Goal: Find contact information: Find contact information

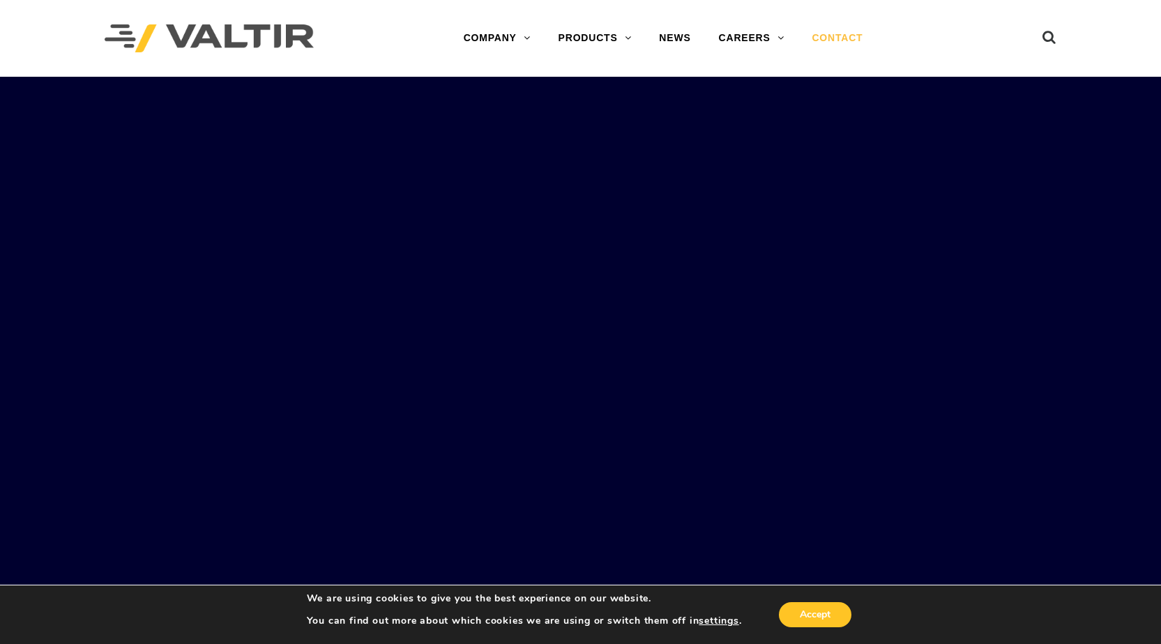
click at [862, 37] on link "CONTACT" at bounding box center [837, 38] width 79 height 28
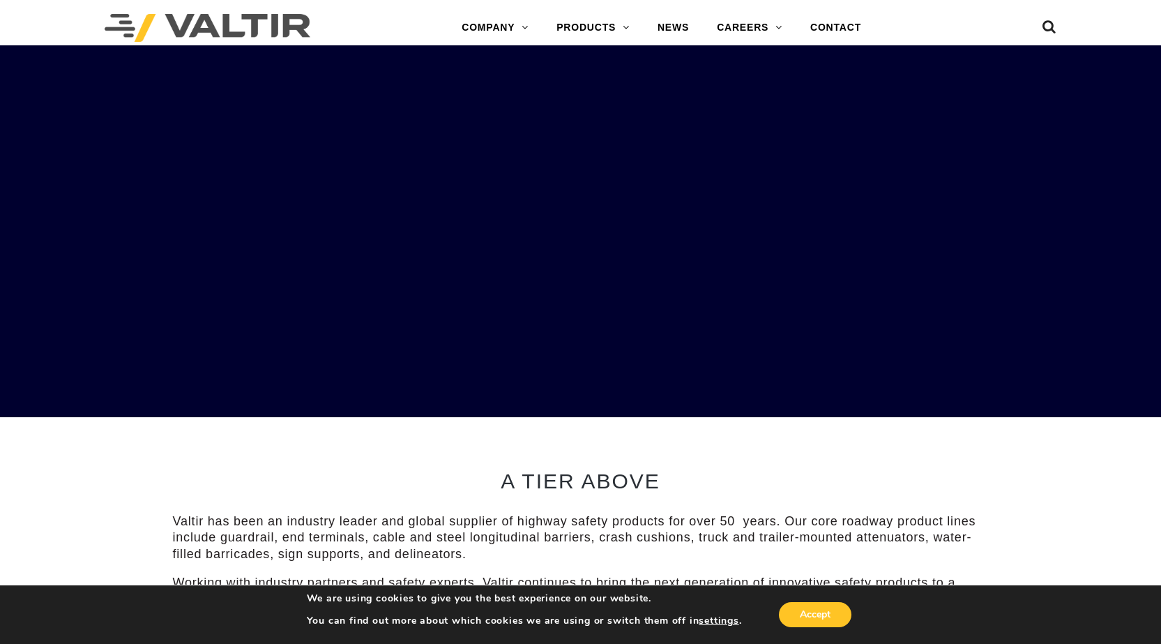
scroll to position [2945, 0]
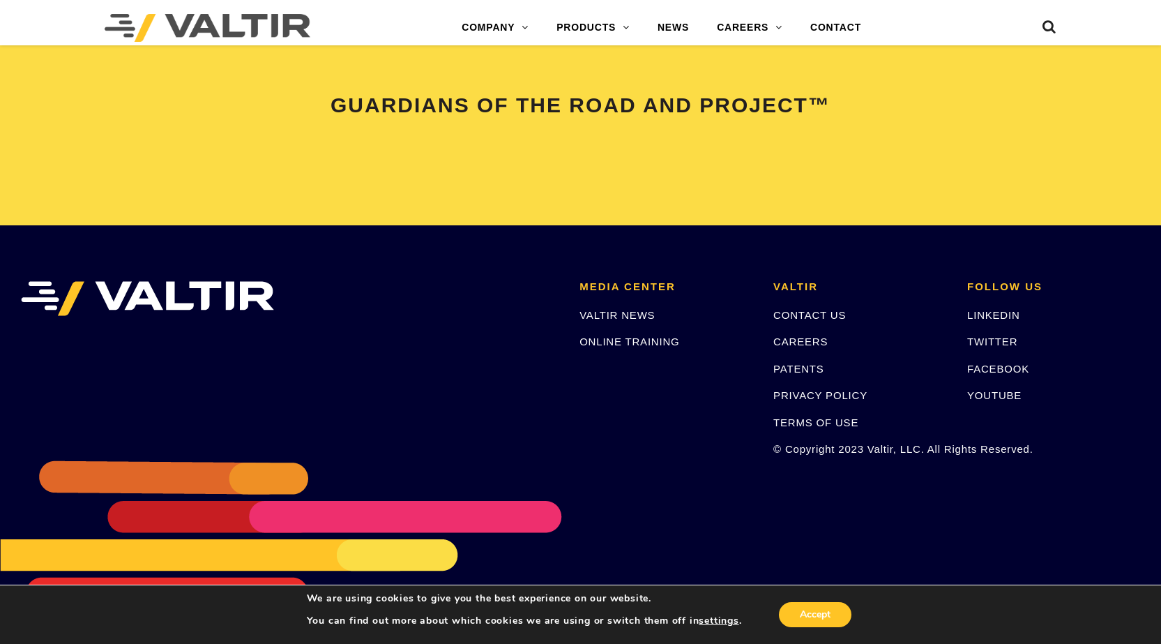
drag, startPoint x: 935, startPoint y: 374, endPoint x: 883, endPoint y: 575, distance: 206.7
click at [830, 613] on button "Accept" at bounding box center [815, 614] width 73 height 25
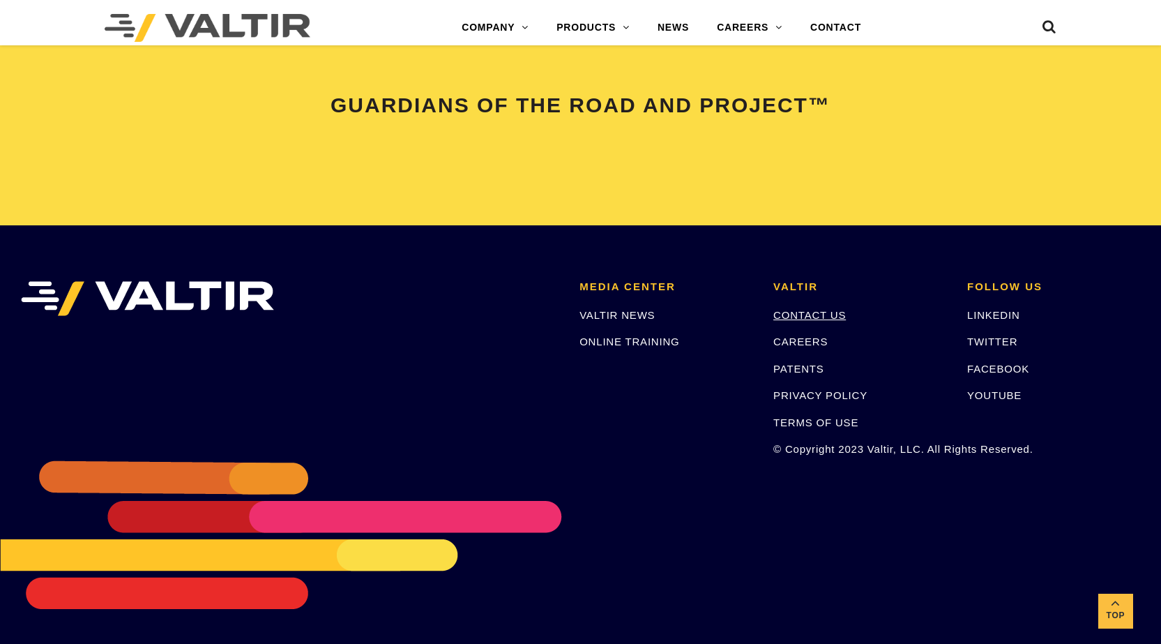
click at [821, 314] on link "CONTACT US" at bounding box center [809, 315] width 73 height 12
click at [1017, 367] on link "FACEBOOK" at bounding box center [998, 369] width 62 height 12
